Goal: Task Accomplishment & Management: Manage account settings

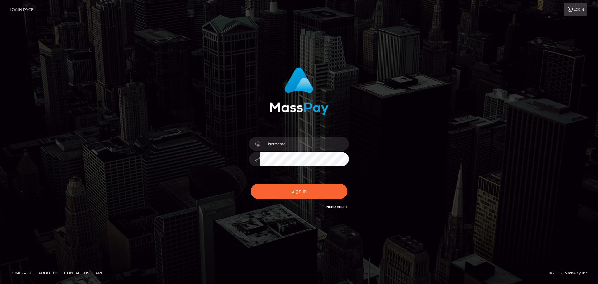
click at [290, 149] on input "text" at bounding box center [304, 144] width 88 height 14
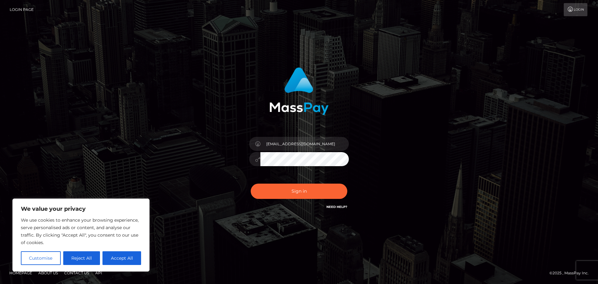
type input "[EMAIL_ADDRESS][DOMAIN_NAME]"
click at [251, 183] on button "Sign in" at bounding box center [299, 190] width 97 height 15
click at [87, 258] on button "Reject All" at bounding box center [81, 258] width 37 height 14
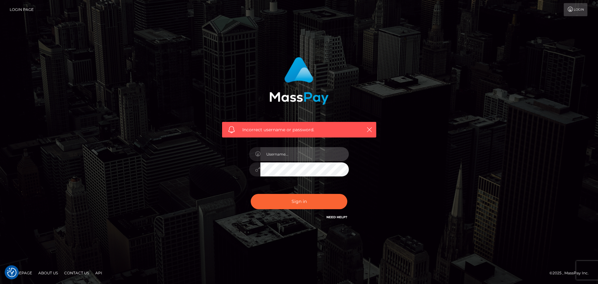
click at [296, 156] on input "text" at bounding box center [304, 154] width 88 height 14
type input "[EMAIL_ADDRESS][DOMAIN_NAME]"
click at [251, 194] on button "Sign in" at bounding box center [299, 201] width 97 height 15
click at [293, 156] on input "text" at bounding box center [304, 154] width 88 height 14
click at [207, 153] on div "Incorrect username or password." at bounding box center [298, 141] width 355 height 179
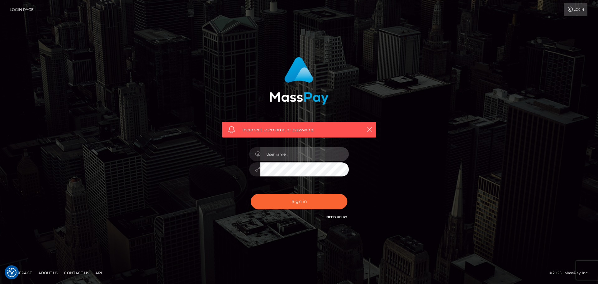
click at [286, 155] on input "text" at bounding box center [304, 154] width 88 height 14
type input "[EMAIL_ADDRESS][DOMAIN_NAME]"
click at [251, 194] on button "Sign in" at bounding box center [299, 201] width 97 height 15
click at [288, 153] on input "text" at bounding box center [304, 154] width 88 height 14
type input "gtranos5566@gmail.com"
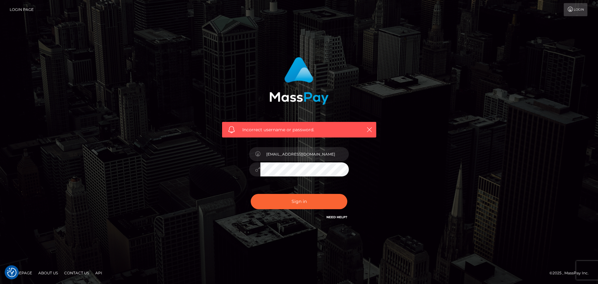
click at [251, 194] on button "Sign in" at bounding box center [299, 201] width 97 height 15
click at [333, 218] on link "Need Help?" at bounding box center [336, 217] width 21 height 4
click at [404, 182] on div "Incorrect username or password." at bounding box center [298, 141] width 355 height 179
click at [367, 130] on icon "button" at bounding box center [369, 129] width 6 height 6
click at [277, 157] on input "text" at bounding box center [304, 154] width 88 height 14
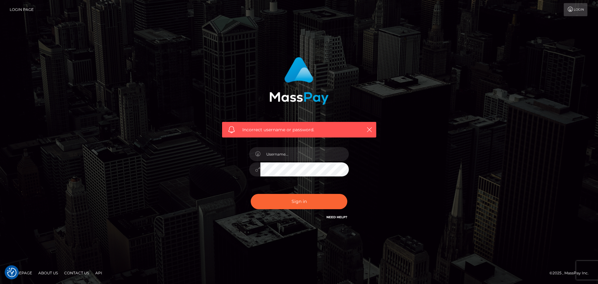
click at [446, 159] on div "Incorrect username or password." at bounding box center [298, 141] width 355 height 179
click at [298, 150] on input "text" at bounding box center [304, 154] width 88 height 14
click at [416, 160] on div "Incorrect username or password." at bounding box center [298, 141] width 355 height 179
click at [370, 130] on icon "button" at bounding box center [369, 129] width 6 height 6
click at [19, 8] on link "Login Page" at bounding box center [22, 9] width 24 height 13
